Goal: Find specific fact: Find specific fact

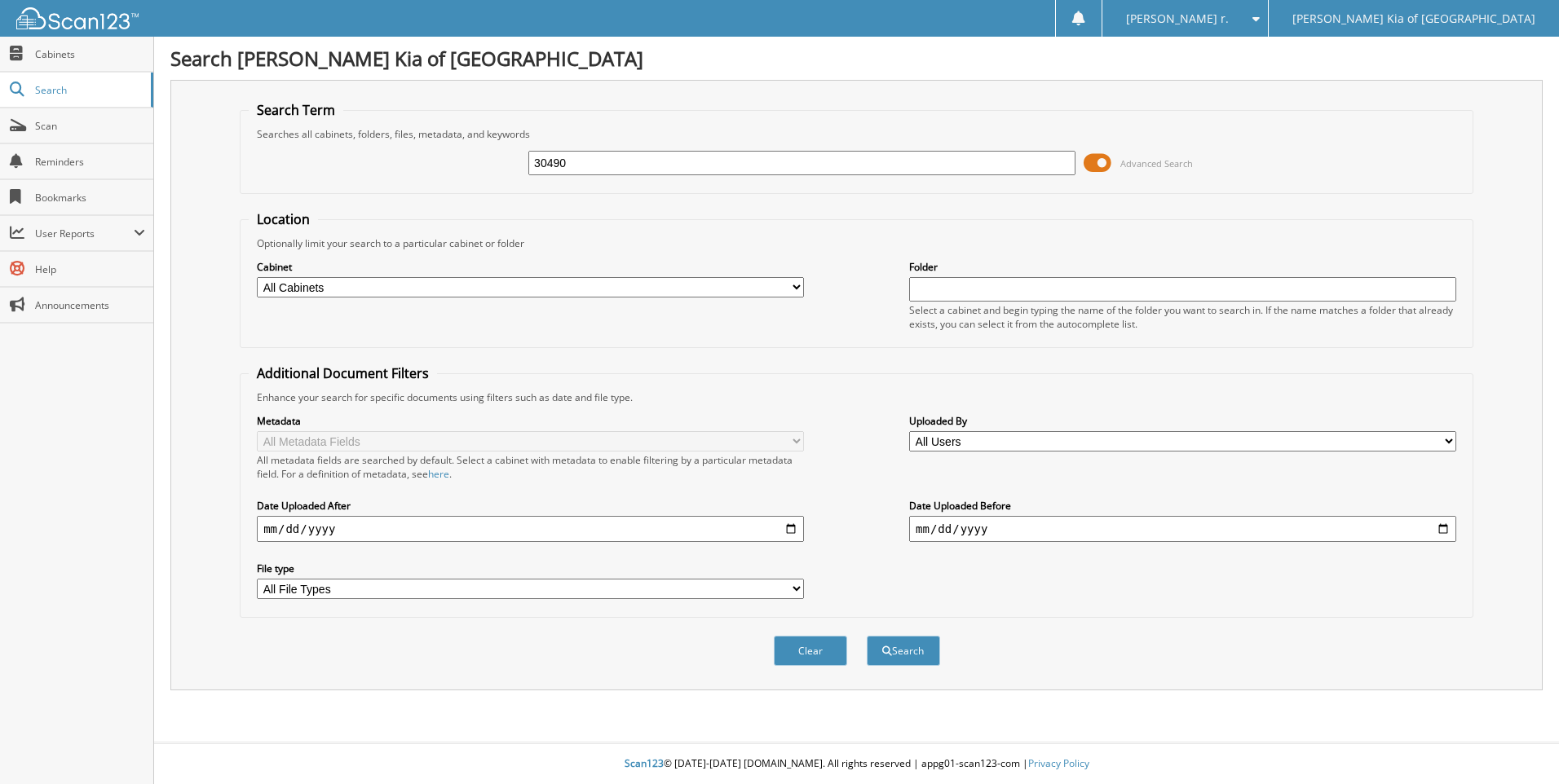
type input "30490"
click at [867, 636] on button "Search" at bounding box center [903, 651] width 73 height 30
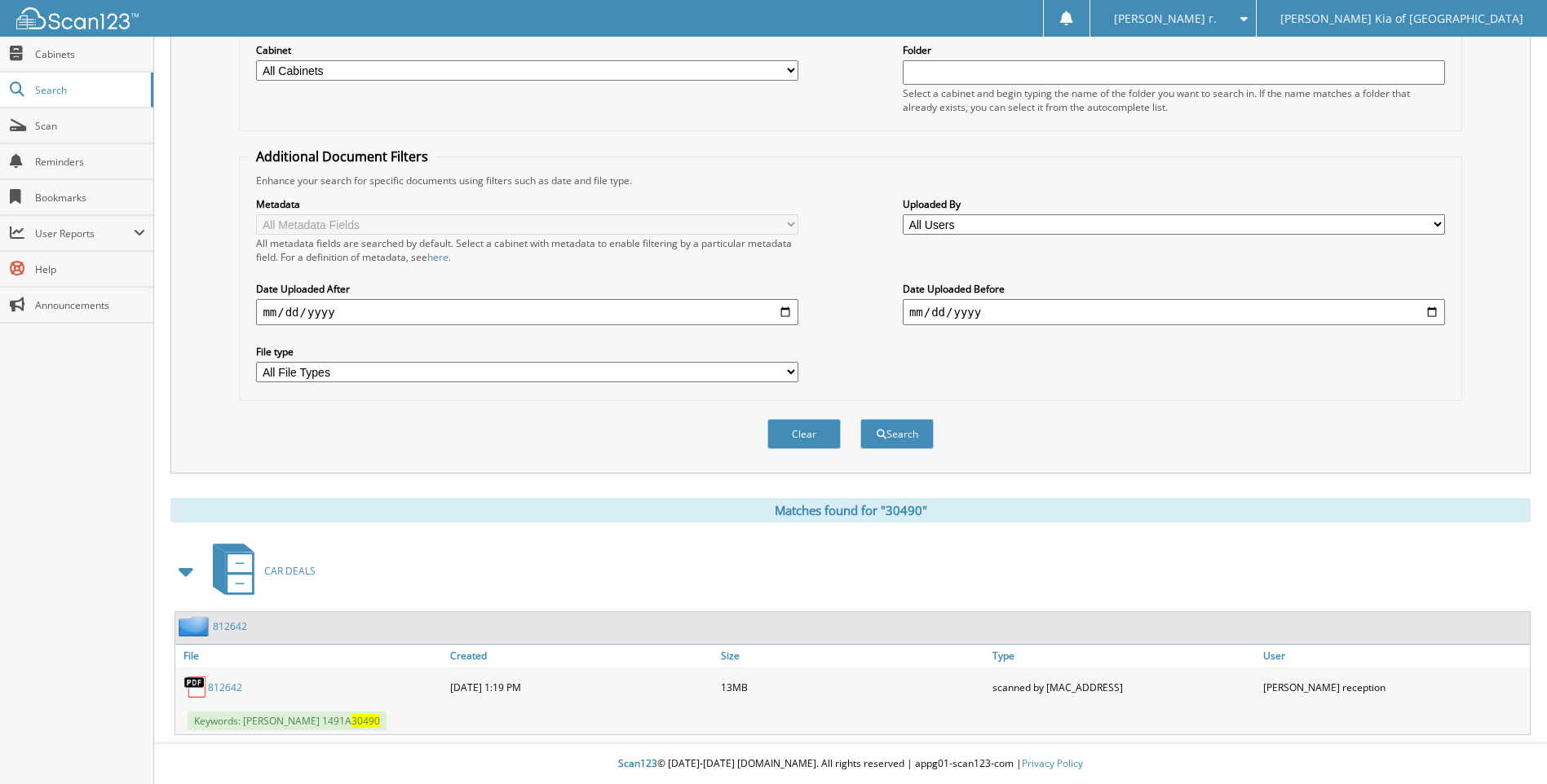
click at [234, 689] on link "812642" at bounding box center [226, 688] width 34 height 14
